Goal: Task Accomplishment & Management: Use online tool/utility

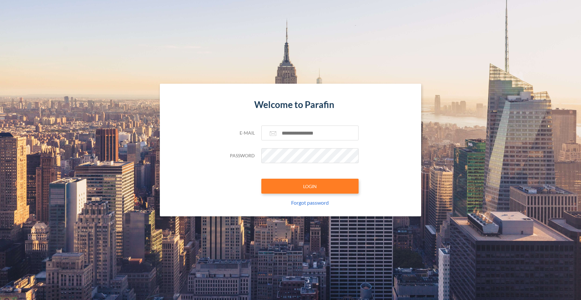
click at [301, 124] on form "Welcome to Parafin E-mail Password LOGIN Forgot password" at bounding box center [290, 150] width 136 height 133
click at [297, 136] on input "text" at bounding box center [309, 132] width 97 height 15
type input "**********"
click at [312, 186] on button "LOGIN" at bounding box center [309, 186] width 97 height 15
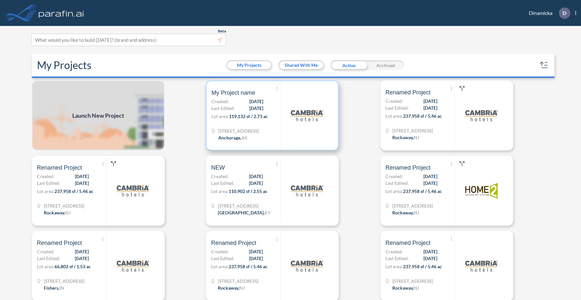
click at [288, 128] on div at bounding box center [306, 115] width 53 height 69
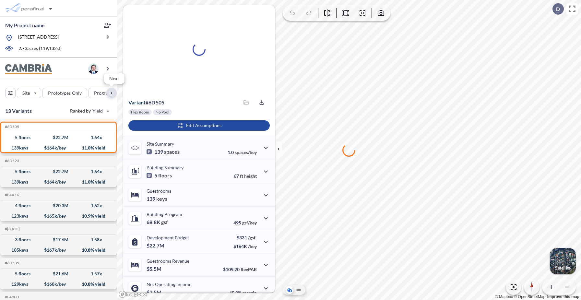
click at [111, 93] on div "button" at bounding box center [111, 93] width 10 height 10
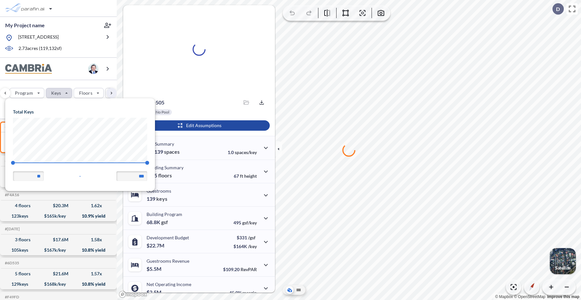
scroll to position [92, 150]
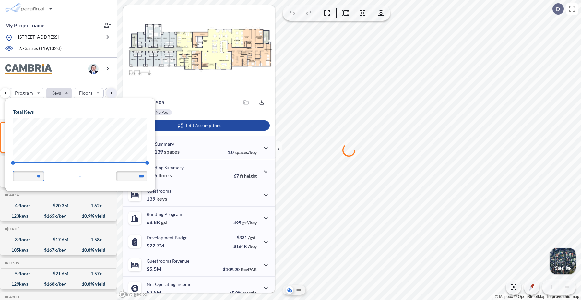
click at [40, 175] on input "**" at bounding box center [28, 176] width 31 height 10
type input "*"
click at [76, 83] on div "Site Prototypes Only Program Keys Floors Height FAR Room mix Budget" at bounding box center [58, 91] width 117 height 23
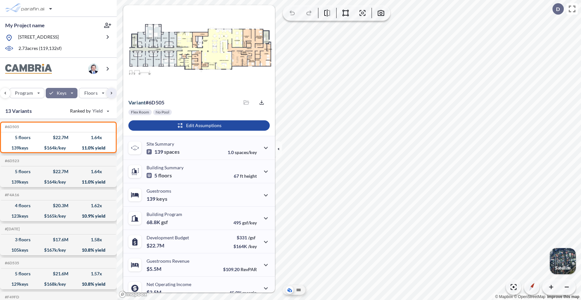
click at [67, 93] on div "button" at bounding box center [62, 93] width 32 height 10
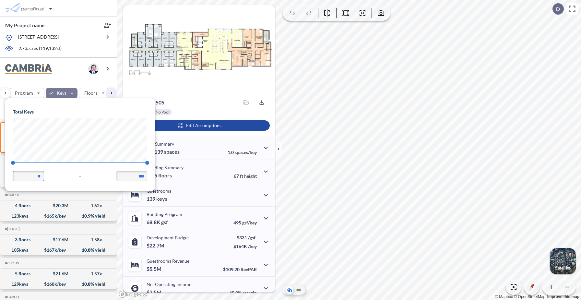
click at [41, 176] on input "*" at bounding box center [28, 176] width 31 height 10
click at [144, 175] on input "***" at bounding box center [131, 176] width 31 height 10
type input "**"
click at [79, 81] on div "Site Prototypes Only Program Keys Floors Height FAR Room mix Budget" at bounding box center [58, 91] width 117 height 23
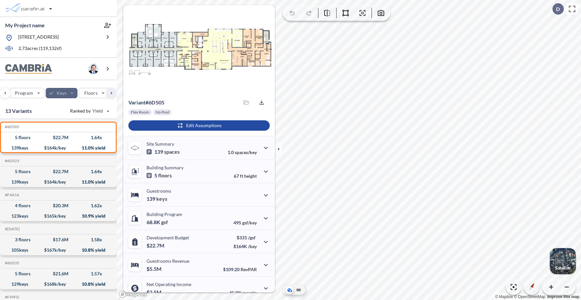
click at [71, 90] on div "button" at bounding box center [62, 93] width 32 height 10
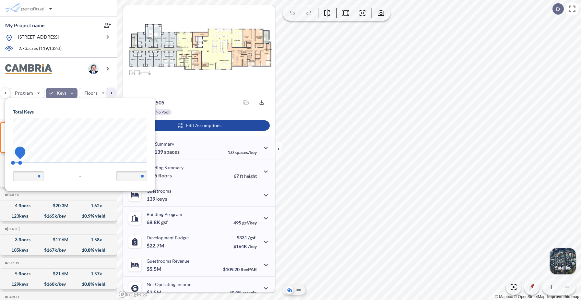
drag, startPoint x: 20, startPoint y: 163, endPoint x: 133, endPoint y: 164, distance: 113.4
click at [22, 164] on span "14" at bounding box center [20, 163] width 4 height 4
type input "***"
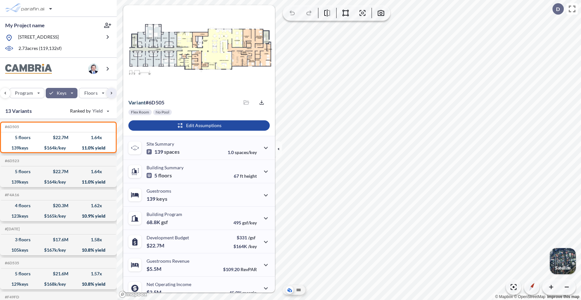
click at [75, 83] on div "Site Prototypes Only Program Keys Floors Height FAR Room mix Budget" at bounding box center [58, 91] width 117 height 23
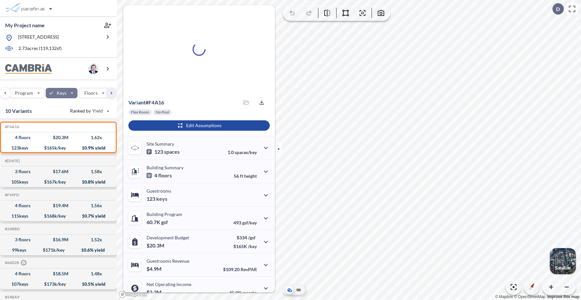
click at [71, 94] on div "button" at bounding box center [62, 93] width 32 height 10
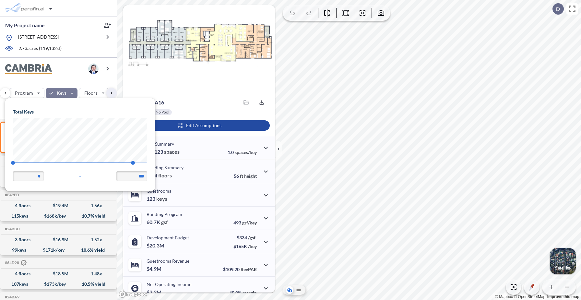
click at [86, 82] on div "Site Prototypes Only Program Keys Floors Height FAR Room mix Budget" at bounding box center [58, 91] width 117 height 23
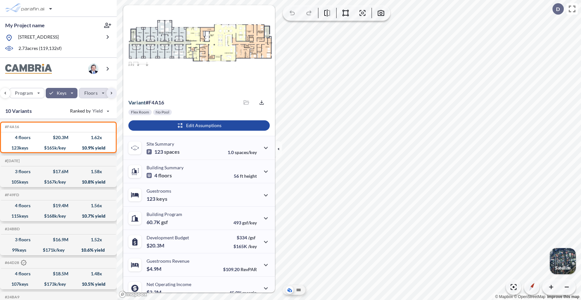
click at [93, 93] on div "button" at bounding box center [93, 93] width 29 height 10
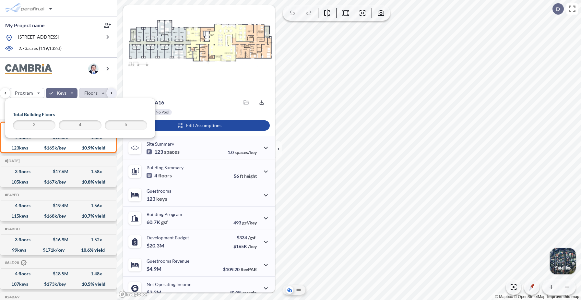
click at [93, 122] on span "4" at bounding box center [80, 125] width 40 height 8
click at [85, 82] on div "Site Prototypes Only Program Keys Floors Height FAR Room mix Budget" at bounding box center [58, 91] width 117 height 23
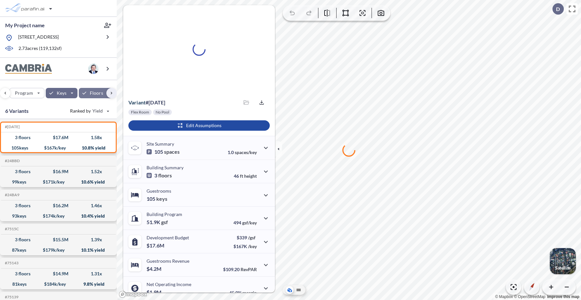
click at [91, 92] on div "button" at bounding box center [96, 93] width 35 height 10
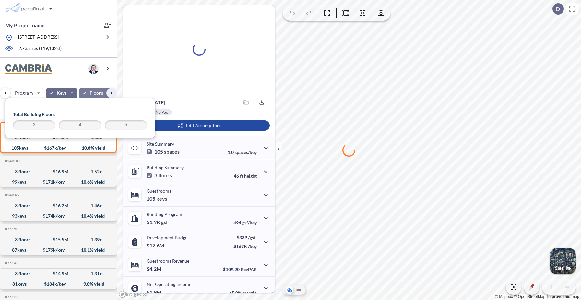
click at [86, 123] on span "4" at bounding box center [80, 125] width 40 height 8
click at [86, 83] on div "Site Prototypes Only Program Keys Floors Height FAR Room mix Budget" at bounding box center [58, 91] width 117 height 23
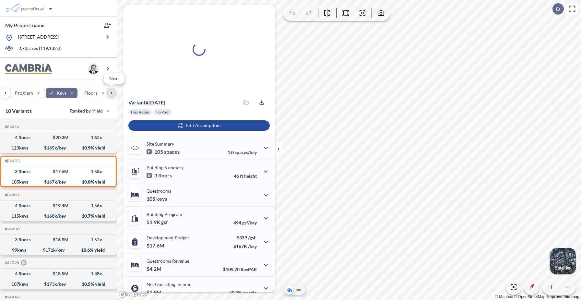
click at [111, 96] on div "button" at bounding box center [111, 93] width 10 height 10
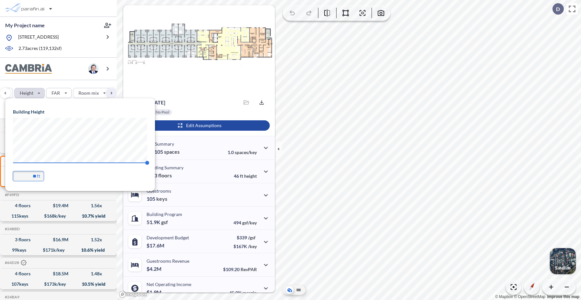
click at [35, 175] on input "**" at bounding box center [28, 176] width 31 height 10
type input "*"
click at [70, 83] on div "Site Prototypes Only Program Keys Floors Height FAR Room mix Budget" at bounding box center [58, 91] width 117 height 23
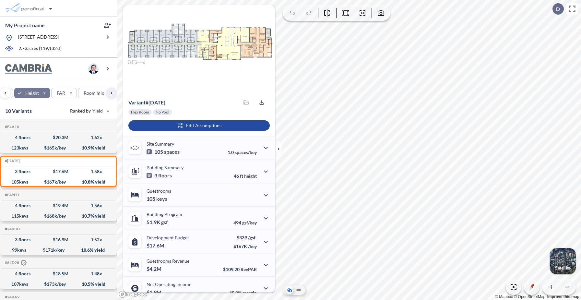
click at [39, 95] on div "button" at bounding box center [32, 93] width 36 height 10
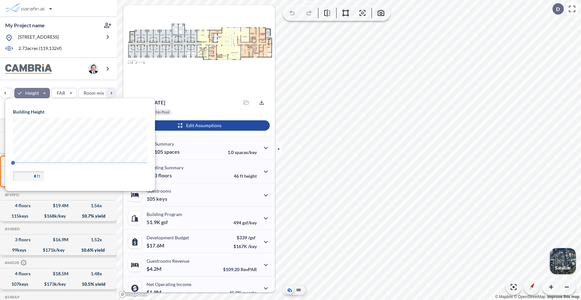
click at [79, 82] on div "Site Prototypes Only Program Keys Floors Height FAR Room mix Budget" at bounding box center [58, 91] width 117 height 23
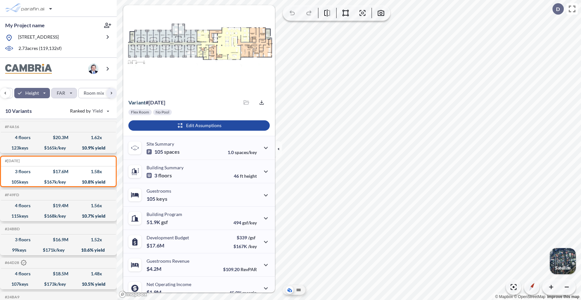
click at [67, 95] on div "button" at bounding box center [64, 93] width 25 height 10
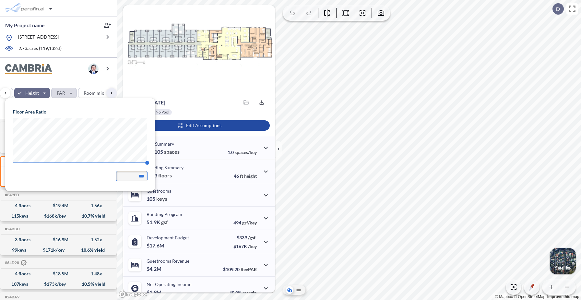
click at [143, 175] on input "***" at bounding box center [131, 176] width 31 height 10
type input "***"
click at [75, 82] on div "Site Prototypes Only Program Keys Floors Height FAR Room mix Budget" at bounding box center [58, 91] width 117 height 23
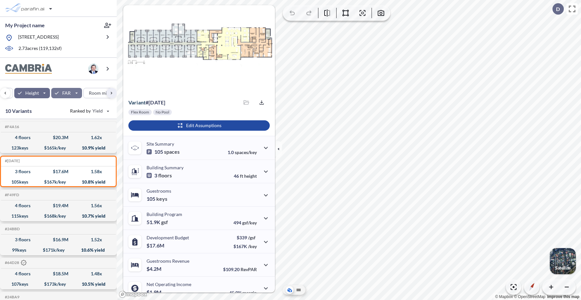
click at [69, 94] on div "button" at bounding box center [66, 93] width 30 height 10
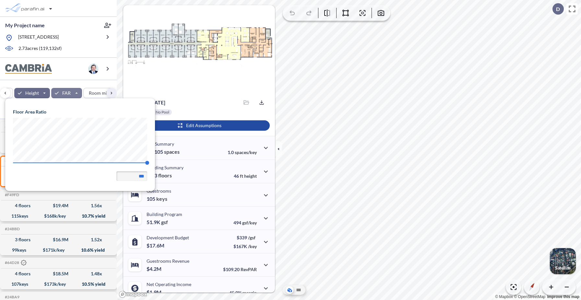
click at [87, 78] on div at bounding box center [58, 69] width 117 height 22
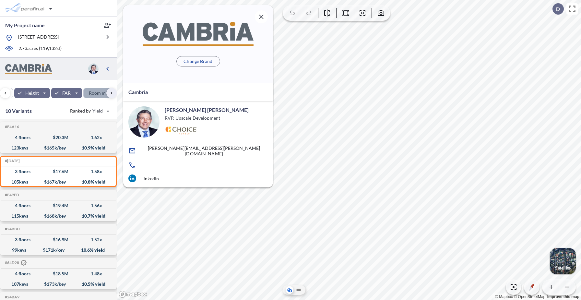
click at [91, 94] on div "button" at bounding box center [102, 93] width 37 height 10
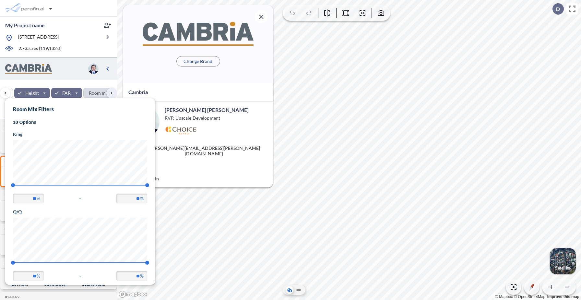
scroll to position [186, 150]
click at [137, 197] on input "**" at bounding box center [131, 198] width 31 height 10
type input "**"
click at [81, 84] on div "Site Prototypes Only Program Keys Floors Height FAR Room mix Budget" at bounding box center [58, 91] width 117 height 23
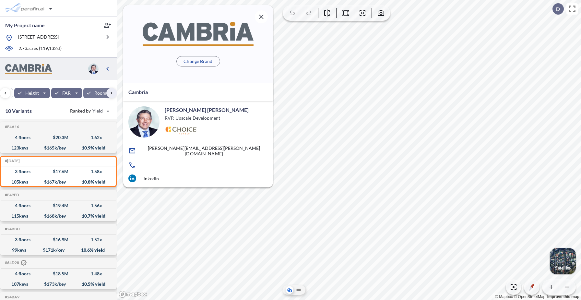
click at [96, 93] on div "button" at bounding box center [104, 93] width 43 height 10
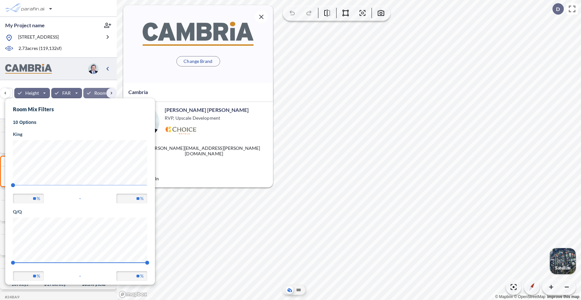
click at [59, 86] on div "Site Prototypes Only Program Keys Floors Height FAR Room mix Budget" at bounding box center [58, 91] width 117 height 23
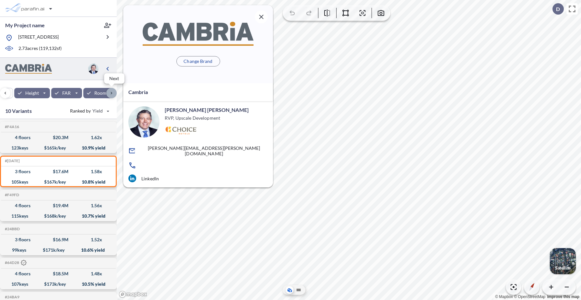
click at [110, 96] on div "button" at bounding box center [111, 93] width 10 height 10
click at [93, 94] on p "Budget" at bounding box center [95, 93] width 15 height 6
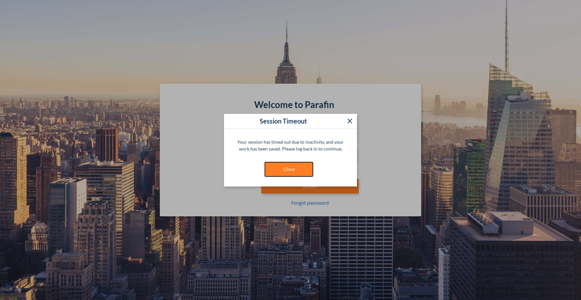
click at [288, 168] on button "Close" at bounding box center [288, 169] width 49 height 15
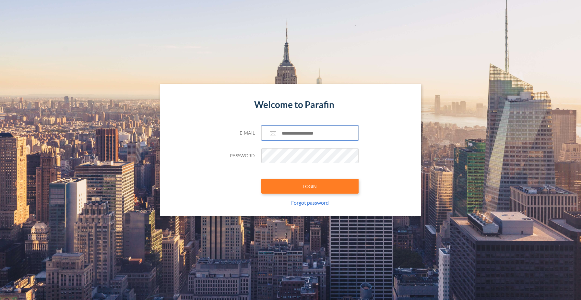
click at [297, 134] on input "text" at bounding box center [309, 132] width 97 height 15
type input "**********"
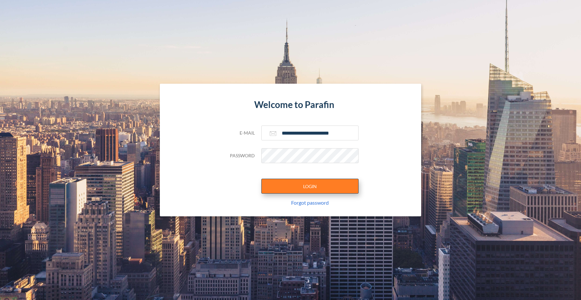
click at [310, 186] on button "LOGIN" at bounding box center [309, 186] width 97 height 15
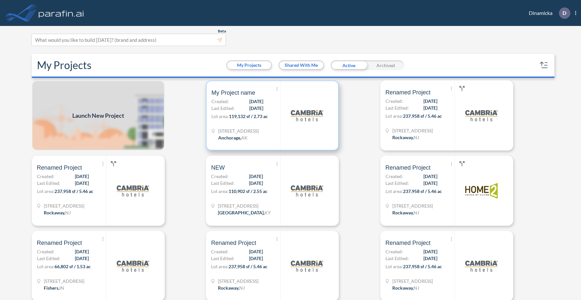
click at [286, 135] on div at bounding box center [306, 115] width 53 height 69
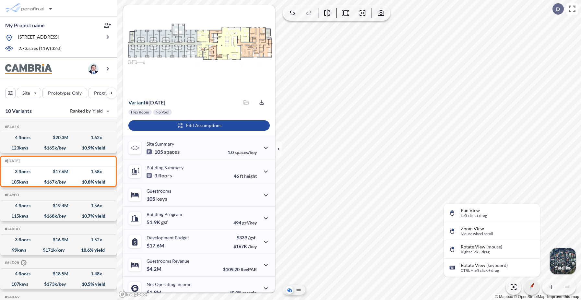
click at [534, 286] on div "button" at bounding box center [531, 286] width 15 height 15
click at [530, 285] on icon "button" at bounding box center [531, 286] width 8 height 11
drag, startPoint x: 533, startPoint y: 283, endPoint x: 524, endPoint y: 284, distance: 8.4
click at [524, 284] on button "button" at bounding box center [531, 286] width 15 height 15
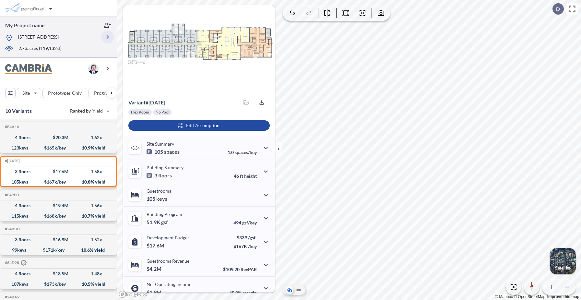
click at [108, 38] on icon "button" at bounding box center [108, 37] width 8 height 8
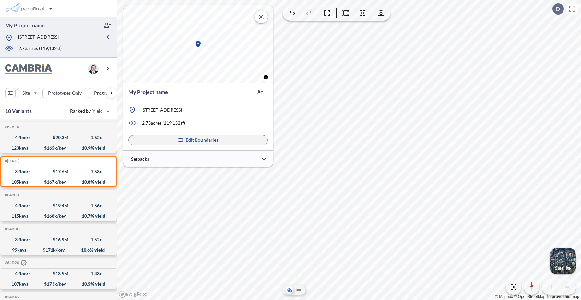
click at [184, 141] on button "Edit Boundaries" at bounding box center [197, 140] width 139 height 10
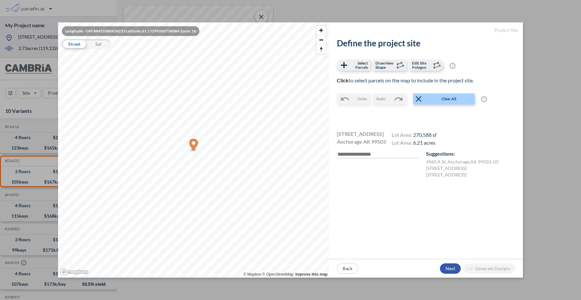
click at [447, 267] on div "button" at bounding box center [450, 268] width 21 height 10
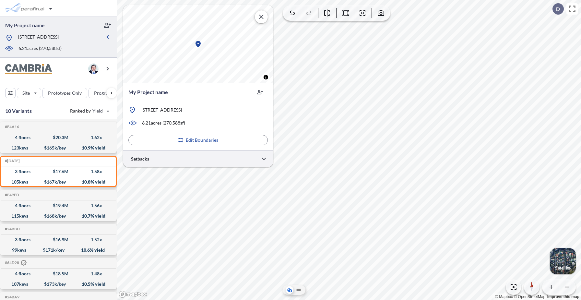
click at [198, 158] on div at bounding box center [198, 158] width 150 height 17
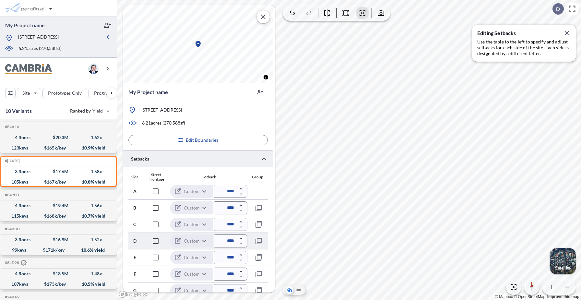
scroll to position [39, 0]
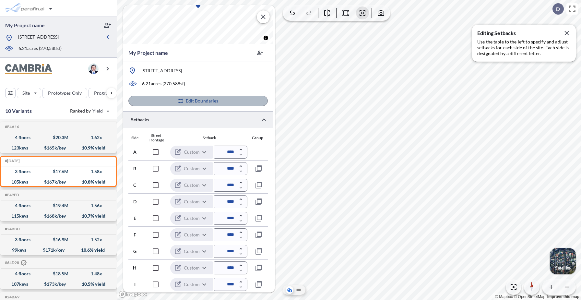
click at [216, 104] on button "Edit Boundaries" at bounding box center [197, 101] width 139 height 10
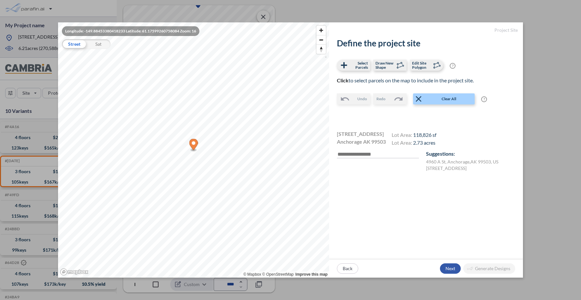
click at [452, 267] on div "button" at bounding box center [450, 268] width 21 height 10
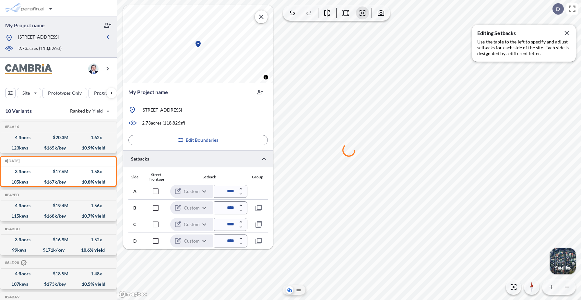
scroll to position [0, 0]
click at [566, 33] on icon "button" at bounding box center [566, 33] width 4 height 4
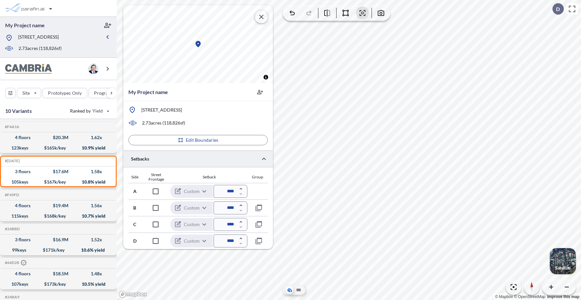
click at [261, 17] on icon "button" at bounding box center [261, 17] width 8 height 8
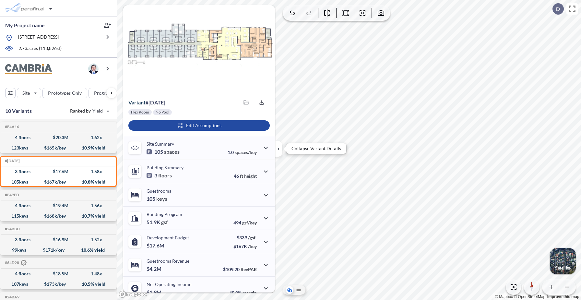
click at [279, 151] on icon "button" at bounding box center [278, 148] width 7 height 7
click at [195, 124] on div "button" at bounding box center [198, 125] width 141 height 10
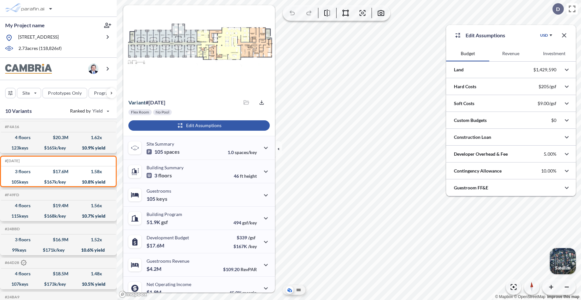
click at [195, 124] on div "button" at bounding box center [198, 125] width 141 height 10
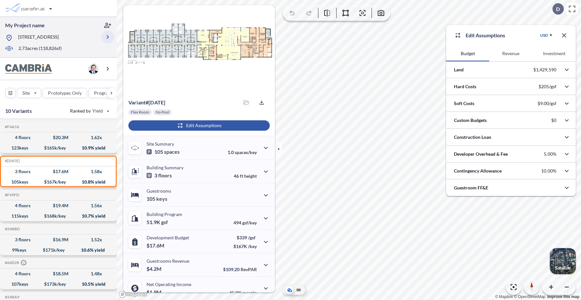
click at [108, 35] on icon "button" at bounding box center [108, 37] width 8 height 8
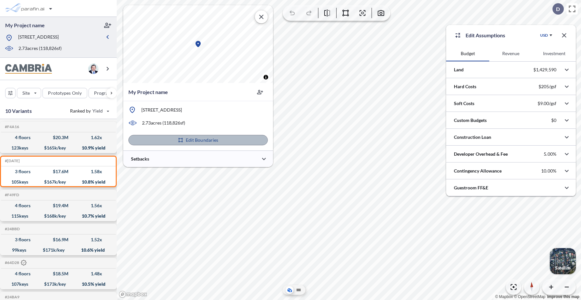
click at [212, 139] on p "Edit Boundaries" at bounding box center [202, 140] width 33 height 6
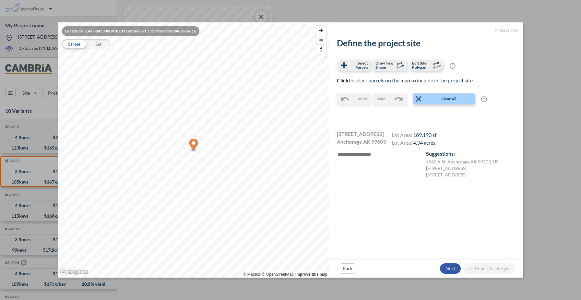
click at [452, 264] on div "button" at bounding box center [450, 268] width 21 height 10
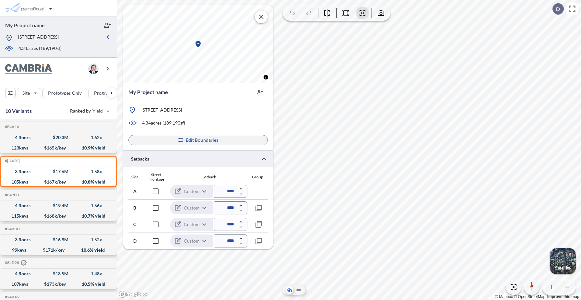
click at [198, 141] on p "Edit Boundaries" at bounding box center [202, 140] width 33 height 6
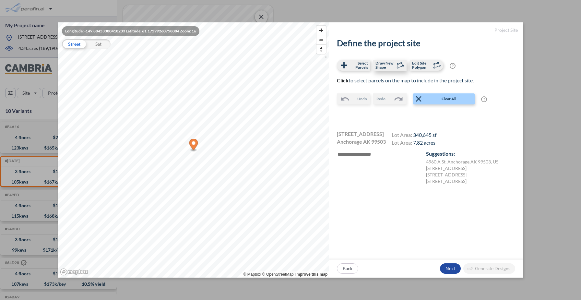
click at [397, 66] on icon at bounding box center [400, 65] width 10 height 10
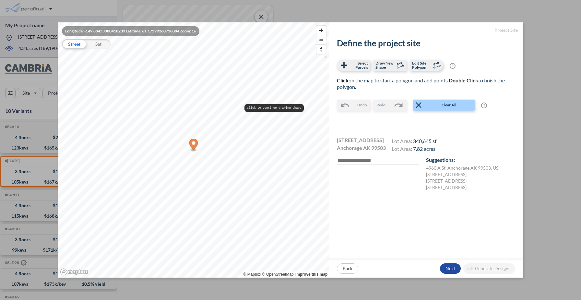
click at [264, 111] on pre "Click to continue drawing shape" at bounding box center [273, 108] width 59 height 8
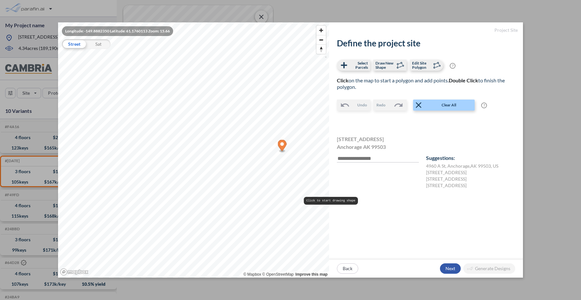
click at [450, 269] on div "button" at bounding box center [450, 268] width 21 height 10
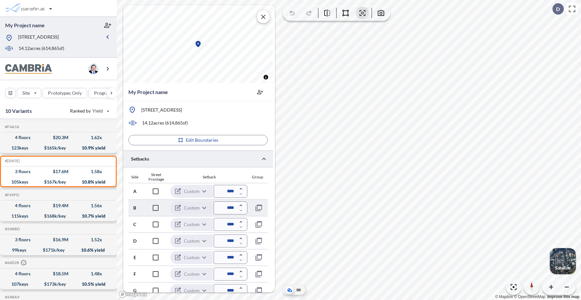
click at [227, 206] on input "****" at bounding box center [231, 207] width 34 height 13
click at [234, 173] on div "Side Street Frontage Setback Group" at bounding box center [197, 177] width 139 height 10
click at [200, 139] on p "Edit Boundaries" at bounding box center [202, 140] width 33 height 6
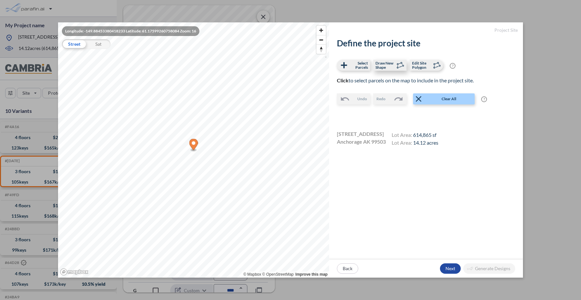
click at [392, 66] on span "Draw New Shape" at bounding box center [384, 65] width 19 height 8
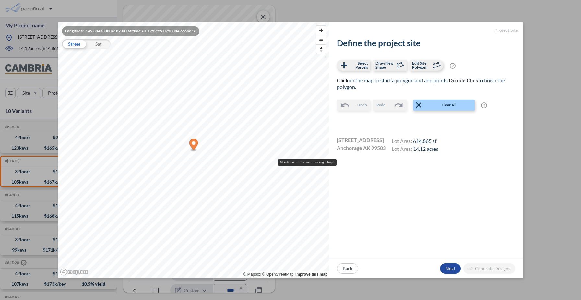
click at [292, 162] on pre "Click to continue drawing shape" at bounding box center [306, 162] width 59 height 8
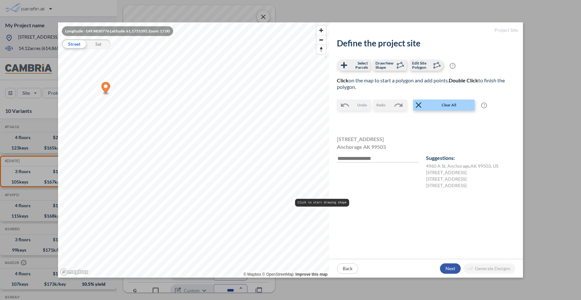
click at [451, 269] on div "button" at bounding box center [450, 268] width 21 height 10
type input "****"
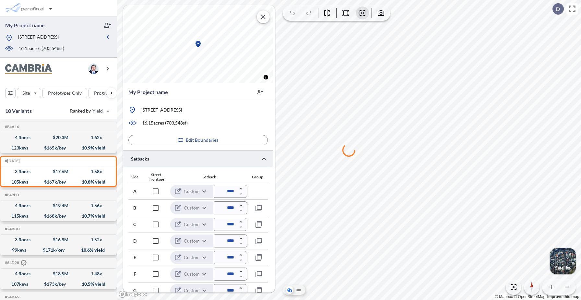
click at [392, 230] on div at bounding box center [349, 150] width 464 height 300
click at [236, 140] on button "Edit Boundaries" at bounding box center [197, 140] width 139 height 10
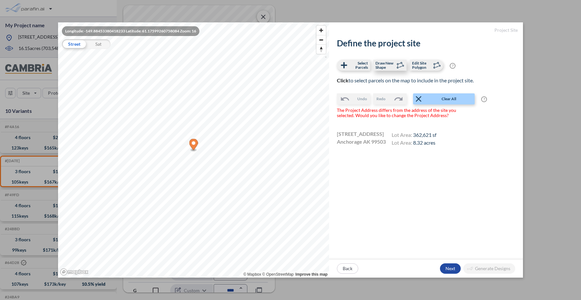
click at [389, 63] on span "Draw New Shape" at bounding box center [384, 65] width 19 height 8
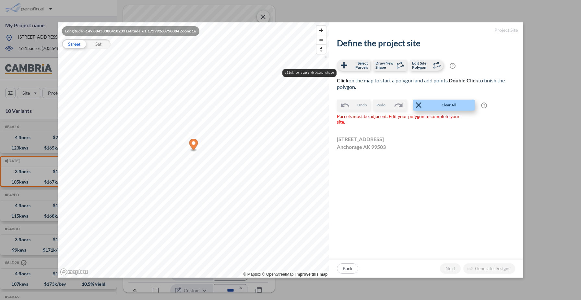
click at [453, 107] on span "Clear All" at bounding box center [448, 105] width 51 height 6
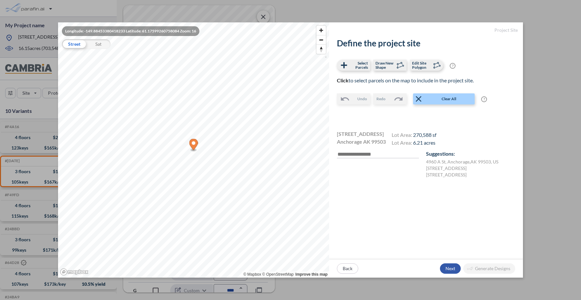
click at [450, 266] on div "button" at bounding box center [450, 268] width 21 height 10
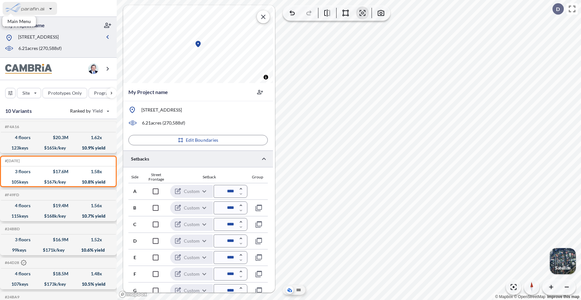
click at [36, 10] on div "button" at bounding box center [30, 8] width 54 height 13
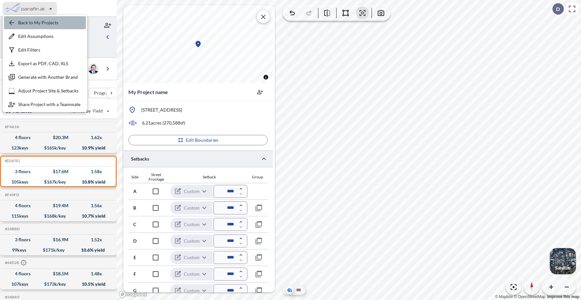
click at [35, 23] on div "button" at bounding box center [45, 22] width 82 height 13
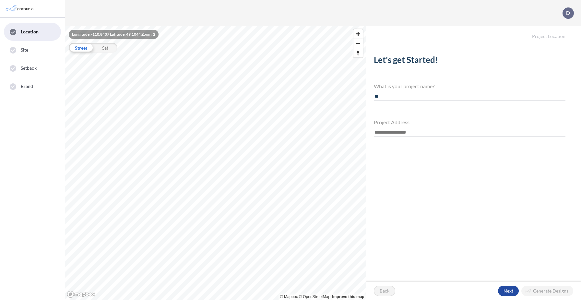
type input "*"
type input "***"
click at [392, 131] on input "text" at bounding box center [469, 132] width 191 height 9
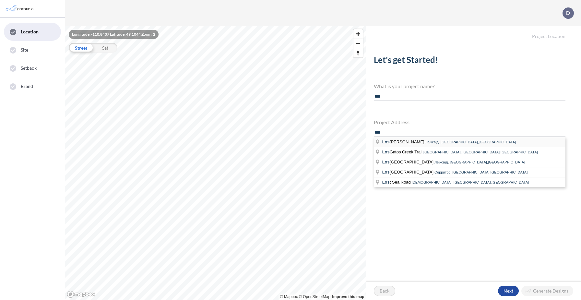
click at [396, 144] on li "Los [PERSON_NAME], [GEOGRAPHIC_DATA],[GEOGRAPHIC_DATA]" at bounding box center [469, 142] width 191 height 10
type input "**********"
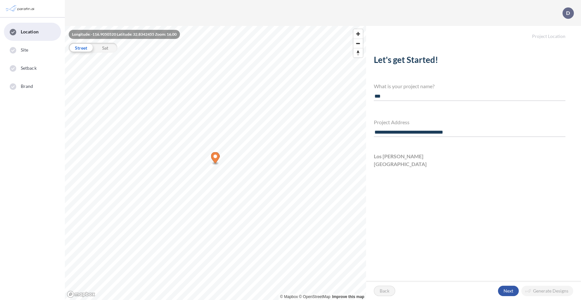
click at [509, 289] on div "button" at bounding box center [508, 290] width 21 height 10
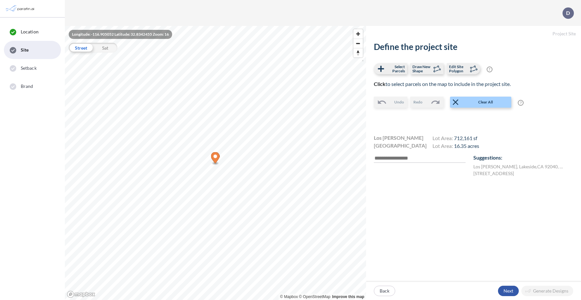
click at [510, 290] on div "button" at bounding box center [508, 290] width 21 height 10
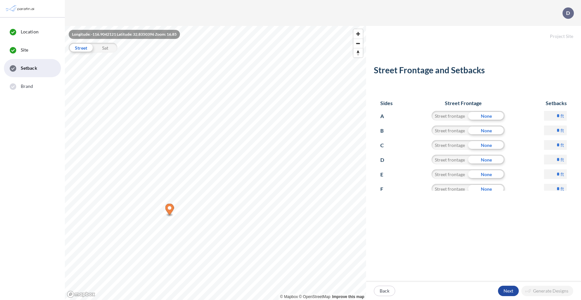
click at [510, 290] on p "Next" at bounding box center [508, 290] width 10 height 6
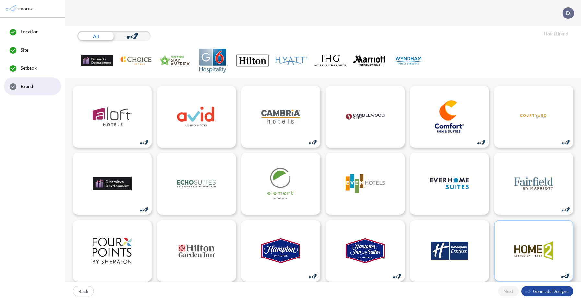
click at [517, 260] on img at bounding box center [533, 250] width 39 height 32
click at [554, 291] on div "button" at bounding box center [547, 291] width 52 height 10
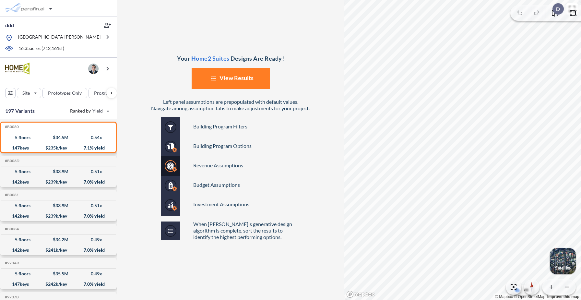
click at [246, 81] on button "List Created with Sketch. View Results" at bounding box center [230, 78] width 78 height 21
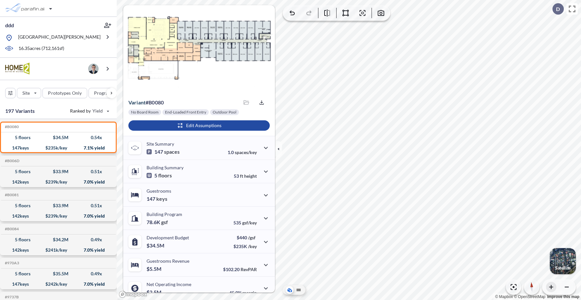
click at [550, 288] on icon "button" at bounding box center [551, 286] width 6 height 6
click at [550, 288] on icon "button" at bounding box center [551, 287] width 4 height 4
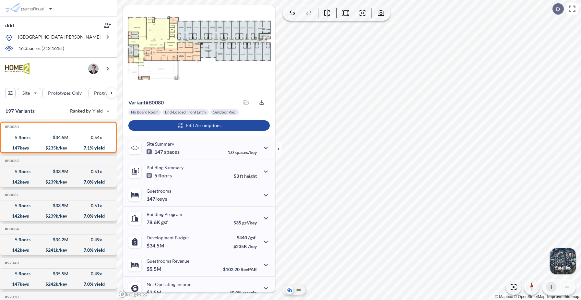
click at [549, 289] on icon "button" at bounding box center [551, 286] width 6 height 6
click at [567, 287] on icon "button" at bounding box center [566, 286] width 6 height 6
click at [567, 286] on icon "button" at bounding box center [566, 286] width 4 height 1
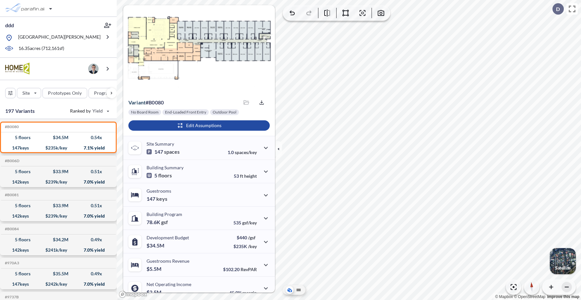
click at [567, 286] on icon "button" at bounding box center [566, 286] width 4 height 1
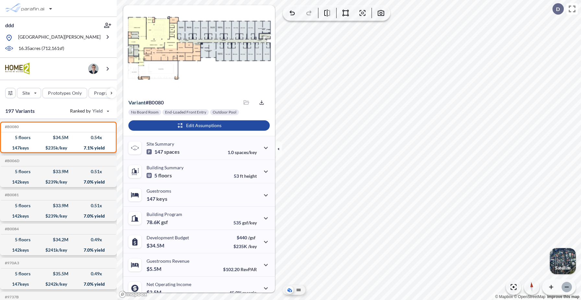
click at [567, 286] on icon "button" at bounding box center [566, 286] width 4 height 1
click at [279, 149] on icon "button" at bounding box center [278, 148] width 2 height 3
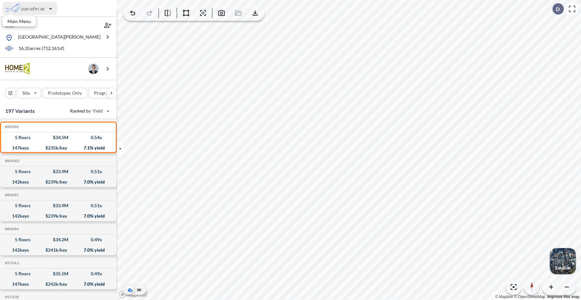
click at [40, 10] on div "button" at bounding box center [30, 8] width 54 height 13
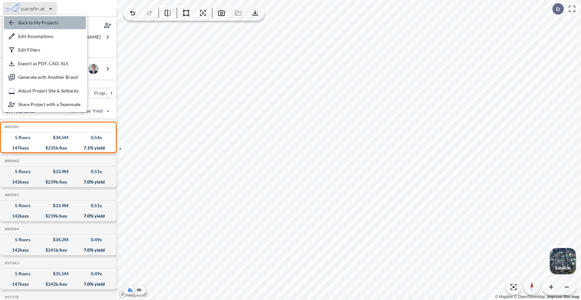
click at [40, 26] on div "button" at bounding box center [45, 22] width 82 height 13
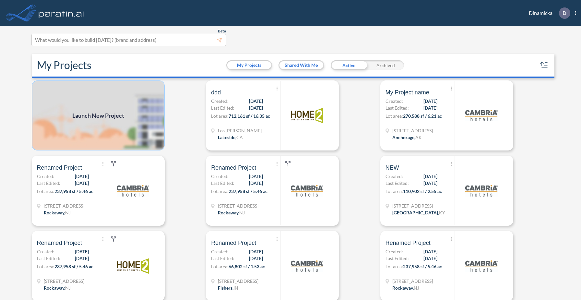
click at [104, 99] on img at bounding box center [98, 115] width 133 height 70
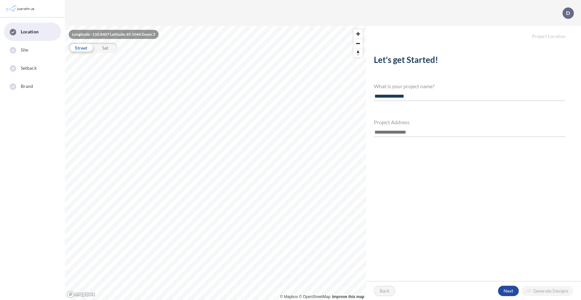
type input "**********"
click at [383, 134] on input "text" at bounding box center [469, 132] width 191 height 9
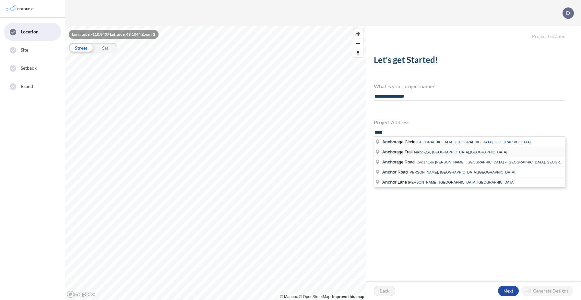
click at [412, 155] on li "Anch orage Trail Анкоридж, Кентукки,США" at bounding box center [469, 152] width 191 height 10
type input "**********"
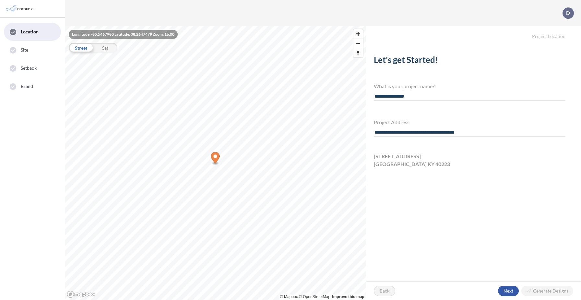
click at [508, 291] on div "button" at bounding box center [508, 290] width 21 height 10
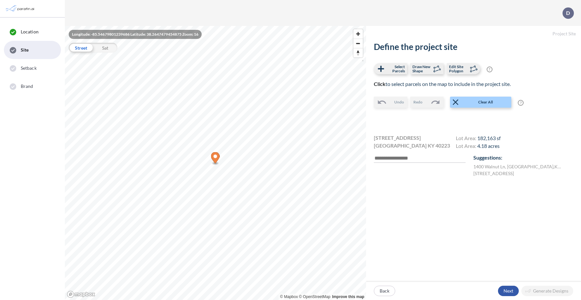
click at [508, 288] on div "button" at bounding box center [508, 290] width 21 height 10
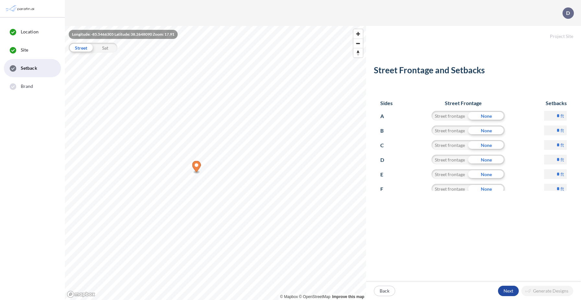
click at [448, 116] on div "Street frontage" at bounding box center [449, 116] width 37 height 10
click at [557, 116] on input "*" at bounding box center [555, 116] width 23 height 10
type input "**"
click at [510, 289] on div "button" at bounding box center [508, 290] width 21 height 10
click at [509, 289] on div "button" at bounding box center [508, 290] width 21 height 10
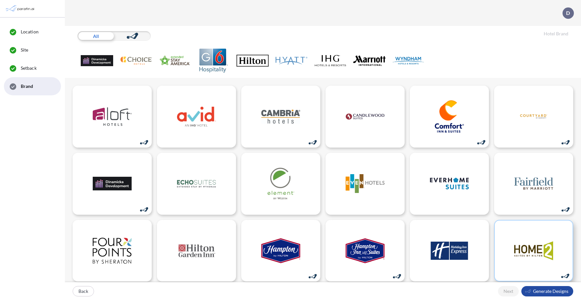
click at [516, 237] on img at bounding box center [533, 250] width 39 height 32
click at [538, 292] on div "button" at bounding box center [547, 291] width 52 height 10
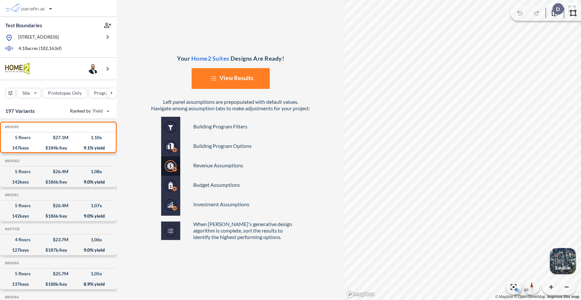
click at [238, 78] on button "List Created with Sketch. View Results" at bounding box center [230, 78] width 78 height 21
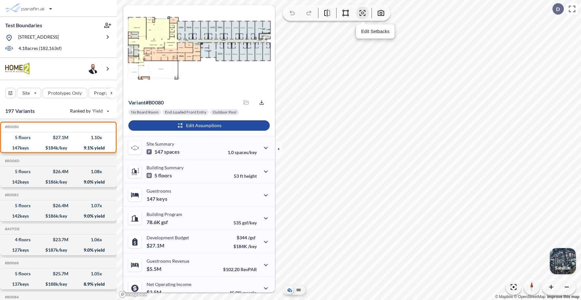
click at [361, 15] on icon "button" at bounding box center [362, 13] width 8 height 8
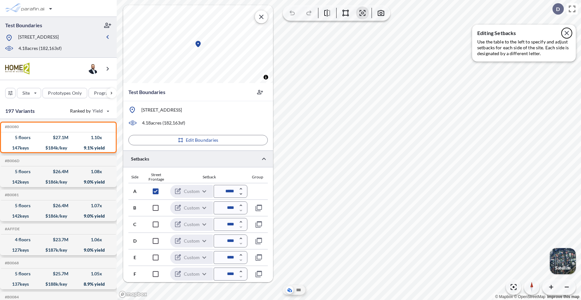
click at [567, 32] on icon "button" at bounding box center [566, 33] width 4 height 4
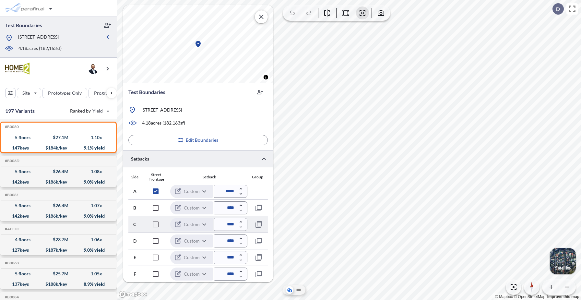
click at [227, 226] on input "****" at bounding box center [231, 224] width 34 height 13
type input "*****"
click at [235, 177] on div "Setback" at bounding box center [209, 177] width 76 height 5
click at [226, 241] on input "****" at bounding box center [231, 240] width 34 height 13
type input "*****"
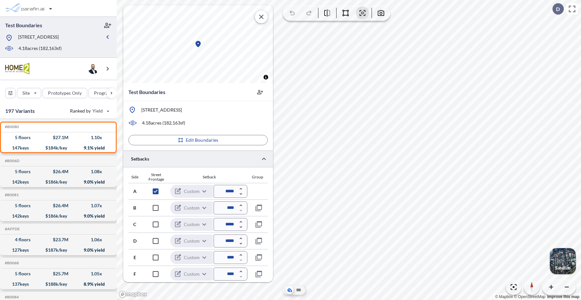
click at [232, 174] on div "Side Street Frontage Setback Group" at bounding box center [197, 177] width 139 height 10
click at [214, 142] on p "Edit Boundaries" at bounding box center [202, 140] width 33 height 6
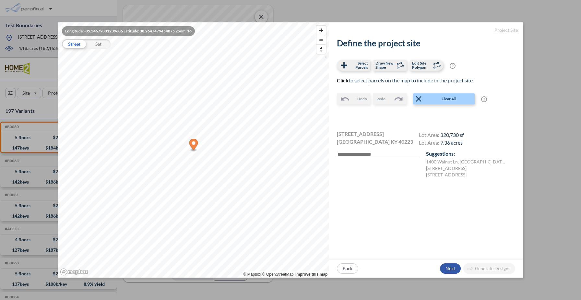
click at [450, 270] on div "button" at bounding box center [450, 268] width 21 height 10
type input "****"
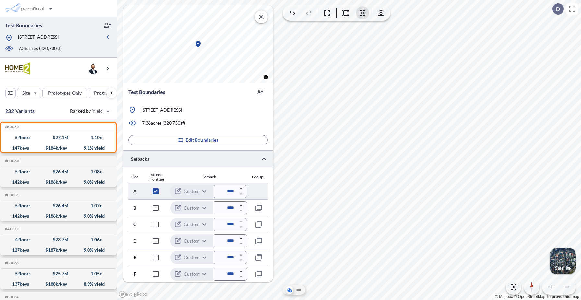
click at [227, 193] on input "****" at bounding box center [231, 191] width 34 height 13
click at [233, 177] on div "Setback" at bounding box center [209, 177] width 76 height 5
click at [227, 193] on input "*****" at bounding box center [231, 191] width 34 height 13
click at [234, 175] on div "Setback" at bounding box center [209, 177] width 76 height 5
click at [202, 137] on p "Edit Boundaries" at bounding box center [202, 140] width 33 height 6
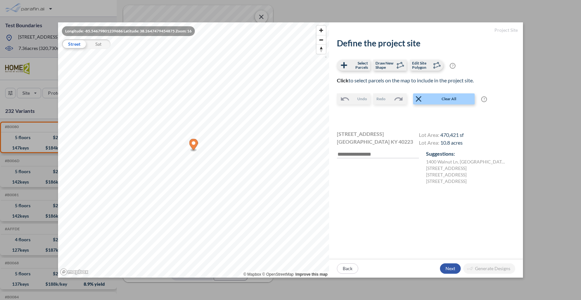
click at [451, 270] on div "button" at bounding box center [450, 268] width 21 height 10
type input "****"
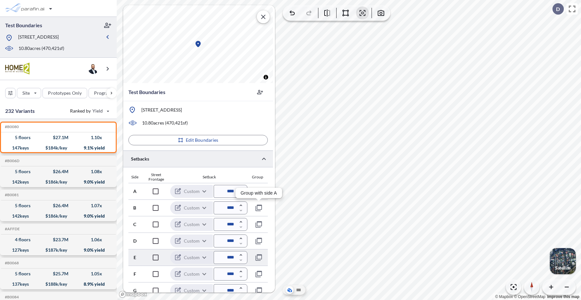
click at [225, 258] on input "****" at bounding box center [231, 257] width 34 height 13
click at [228, 257] on input "****" at bounding box center [231, 257] width 34 height 13
click at [227, 173] on div "Side Street Frontage Setback Group" at bounding box center [197, 177] width 139 height 10
click at [209, 142] on p "Edit Boundaries" at bounding box center [202, 140] width 33 height 6
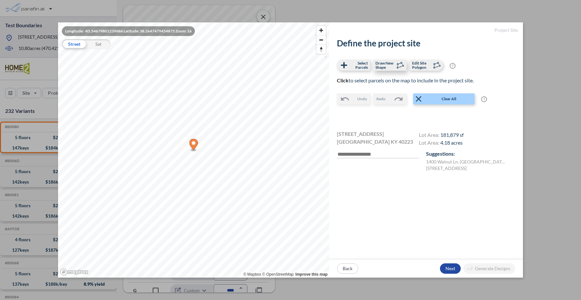
click at [389, 69] on label "Draw New Shape" at bounding box center [389, 65] width 33 height 11
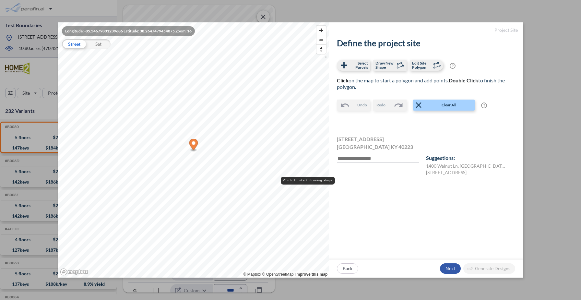
click at [453, 267] on div "button" at bounding box center [450, 268] width 21 height 10
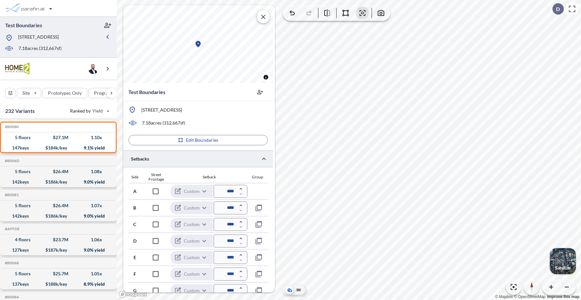
click at [206, 160] on div at bounding box center [198, 158] width 150 height 17
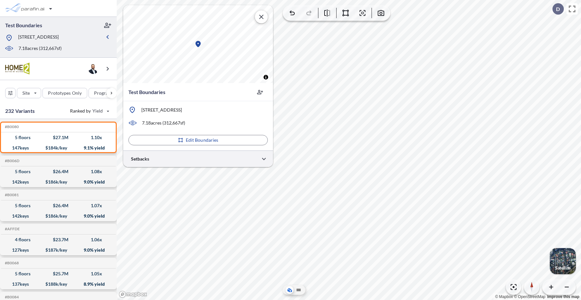
click at [205, 158] on div at bounding box center [198, 158] width 150 height 17
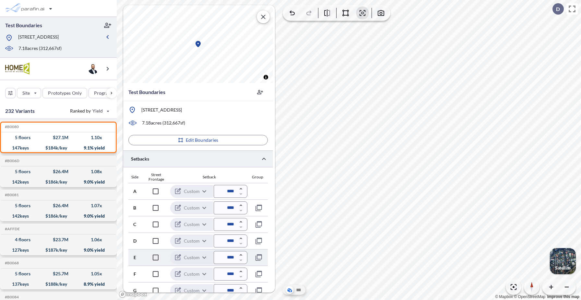
click at [227, 256] on input "****" at bounding box center [231, 257] width 34 height 13
click at [230, 174] on div "Side Street Frontage Setback Group" at bounding box center [197, 177] width 139 height 10
click at [260, 159] on icon "button" at bounding box center [264, 159] width 8 height 8
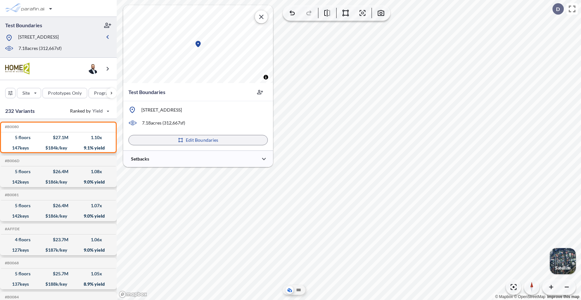
click at [226, 142] on button "Edit Boundaries" at bounding box center [197, 140] width 139 height 10
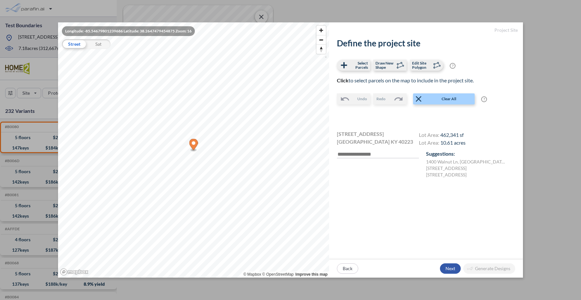
click at [451, 269] on div "button" at bounding box center [450, 268] width 21 height 10
click at [448, 269] on div "button" at bounding box center [450, 268] width 21 height 10
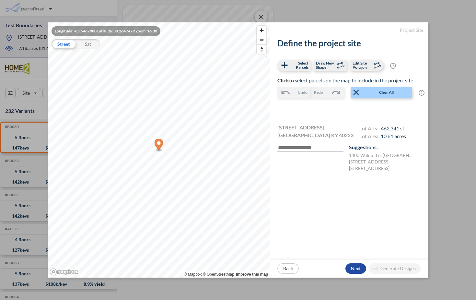
click at [363, 231] on div "Define the project site Select Parcels Draw New Shape Edit Site Polygon ? Optio…" at bounding box center [349, 148] width 159 height 221
click at [358, 266] on div "button" at bounding box center [355, 268] width 21 height 10
click at [356, 270] on div "button" at bounding box center [355, 268] width 21 height 10
click at [356, 267] on div "button" at bounding box center [355, 268] width 21 height 10
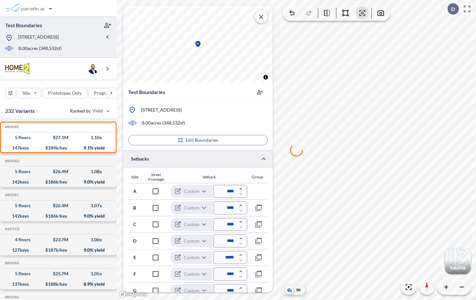
type input "****"
click at [462, 288] on icon "button" at bounding box center [461, 286] width 6 height 6
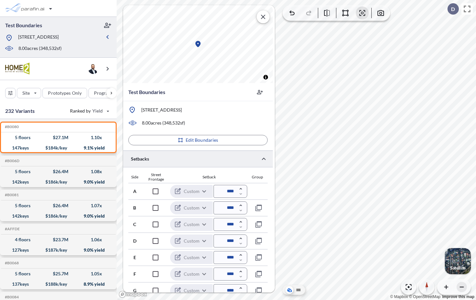
click at [462, 288] on icon "button" at bounding box center [461, 286] width 6 height 6
click at [262, 15] on icon "button" at bounding box center [263, 17] width 8 height 8
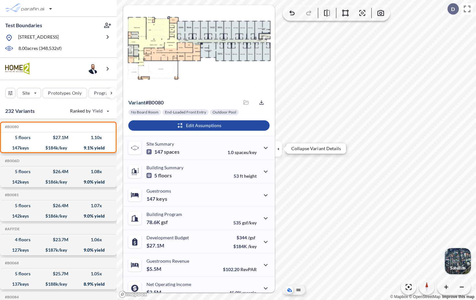
click at [278, 146] on icon "button" at bounding box center [278, 148] width 7 height 7
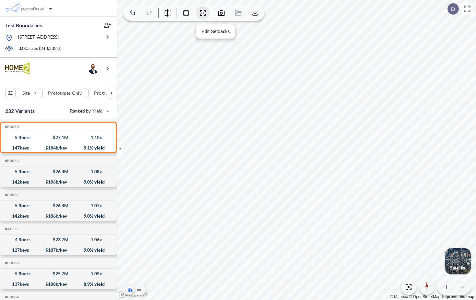
click at [204, 12] on icon "button" at bounding box center [203, 13] width 8 height 8
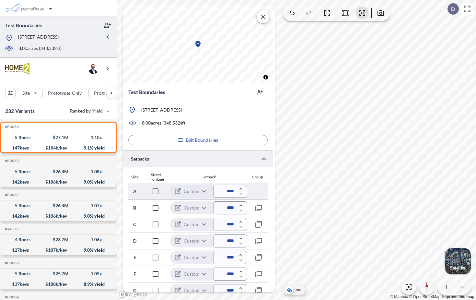
click at [228, 192] on input "****" at bounding box center [231, 191] width 34 height 13
type input "*****"
click at [237, 176] on div "Setback" at bounding box center [209, 177] width 76 height 5
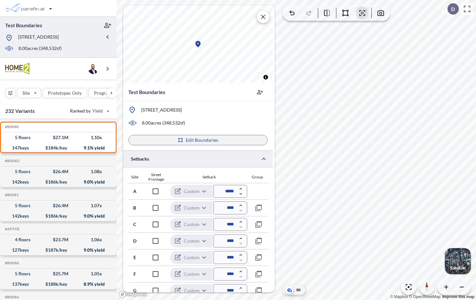
click at [224, 141] on button "Edit Boundaries" at bounding box center [197, 140] width 139 height 10
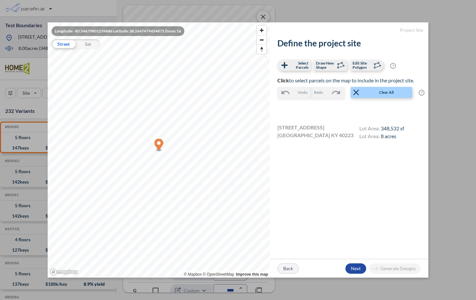
click at [287, 268] on div "button" at bounding box center [288, 268] width 21 height 10
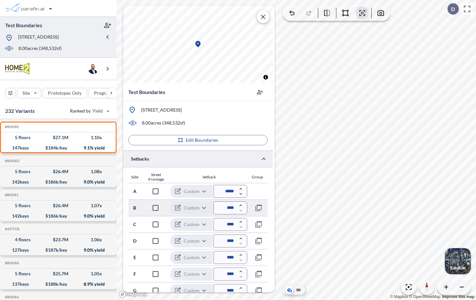
click at [228, 210] on input "****" at bounding box center [231, 207] width 34 height 13
click at [228, 209] on input "****" at bounding box center [231, 207] width 34 height 13
type input "*****"
click at [232, 174] on div "Side Street Frontage Setback Group" at bounding box center [197, 177] width 139 height 10
click at [261, 17] on icon "button" at bounding box center [263, 17] width 4 height 4
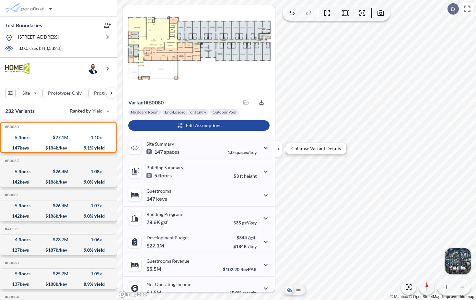
click at [281, 150] on icon "button" at bounding box center [278, 148] width 7 height 7
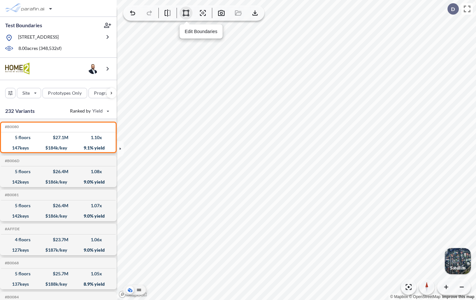
click at [184, 14] on icon "button" at bounding box center [186, 13] width 8 height 8
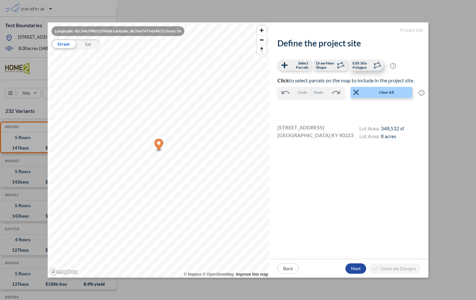
click at [368, 66] on span "Edit Site Polygon" at bounding box center [362, 65] width 19 height 8
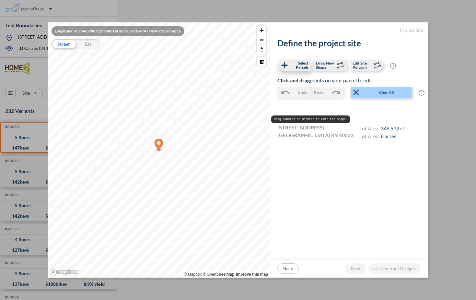
click at [295, 63] on span "Select Parcels" at bounding box center [298, 65] width 19 height 8
click at [359, 270] on div "button" at bounding box center [355, 268] width 21 height 10
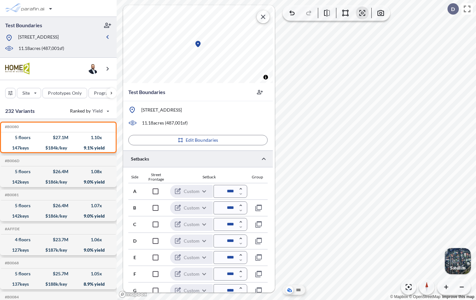
click at [260, 17] on icon "button" at bounding box center [263, 17] width 8 height 8
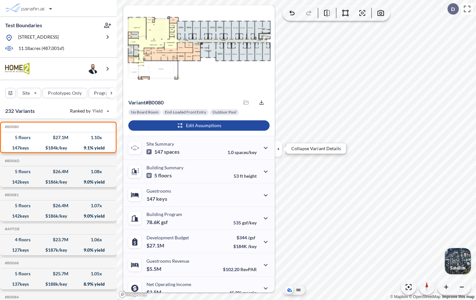
click at [278, 149] on icon "button" at bounding box center [278, 148] width 7 height 7
